Goal: Information Seeking & Learning: Learn about a topic

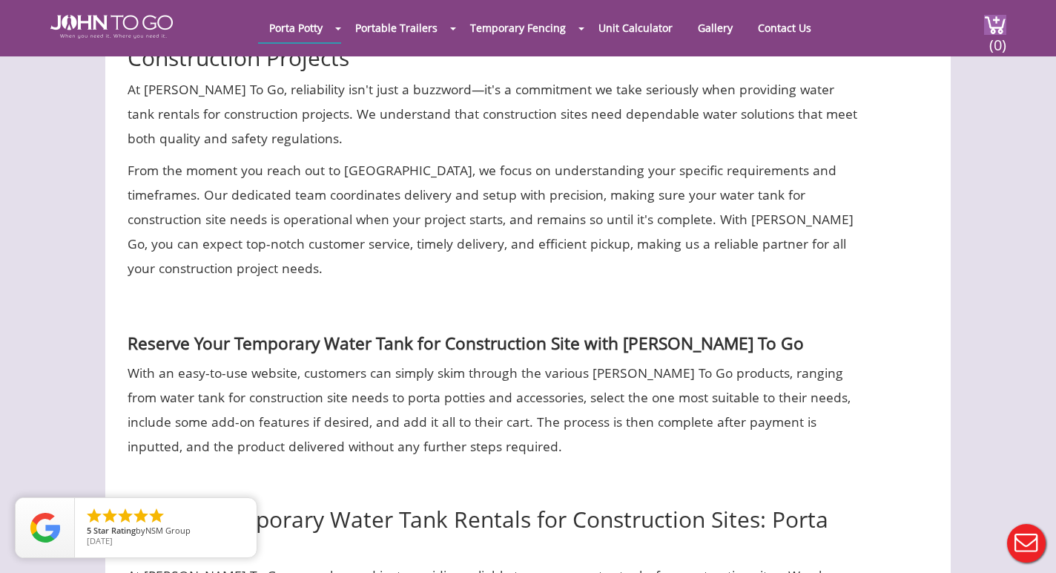
scroll to position [6276, 0]
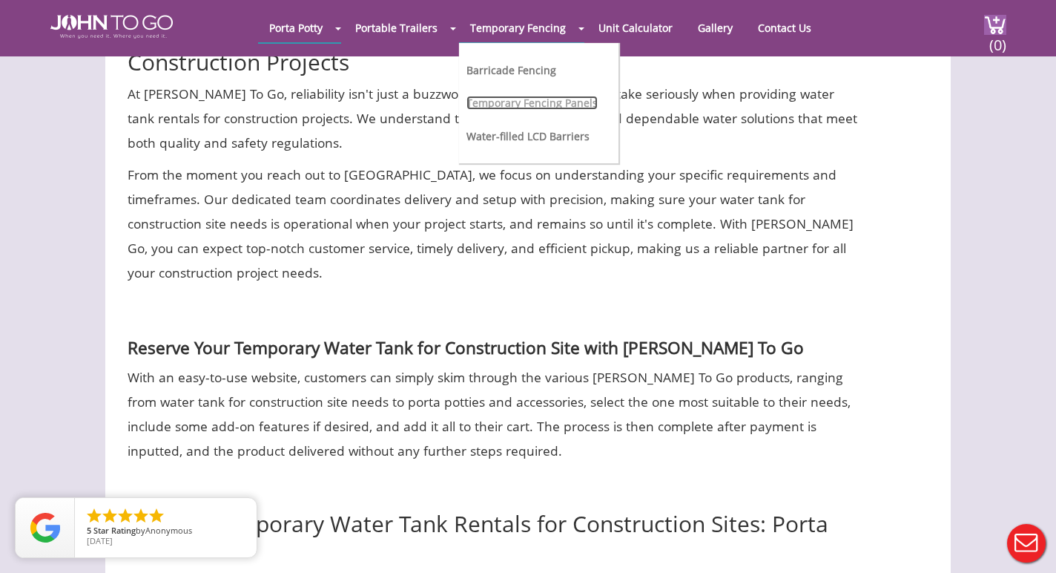
click at [523, 103] on link "Temporary Fencing Panels" at bounding box center [531, 103] width 131 height 14
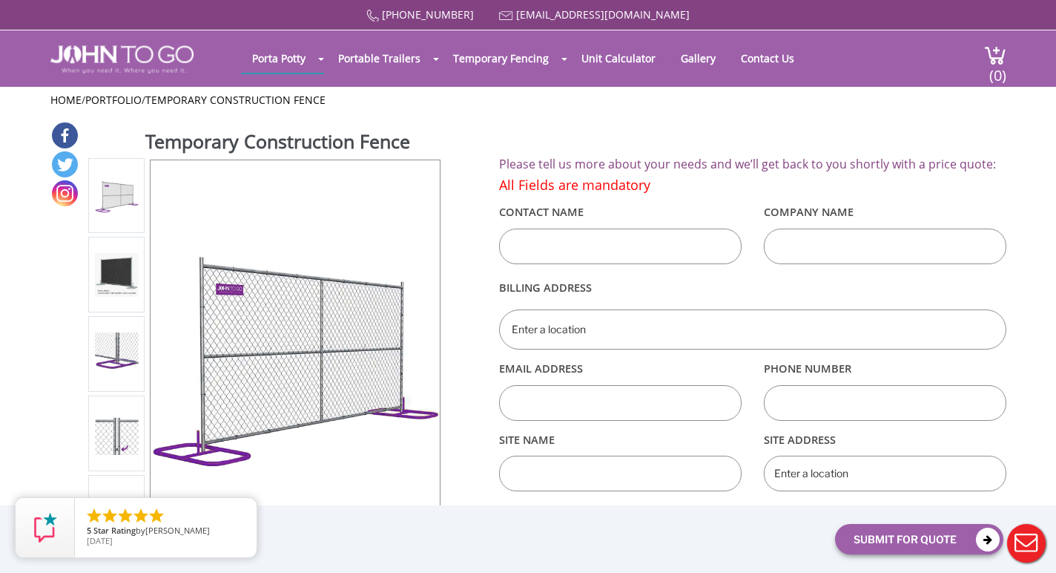
click at [125, 257] on img at bounding box center [117, 275] width 44 height 44
